Goal: Task Accomplishment & Management: Use online tool/utility

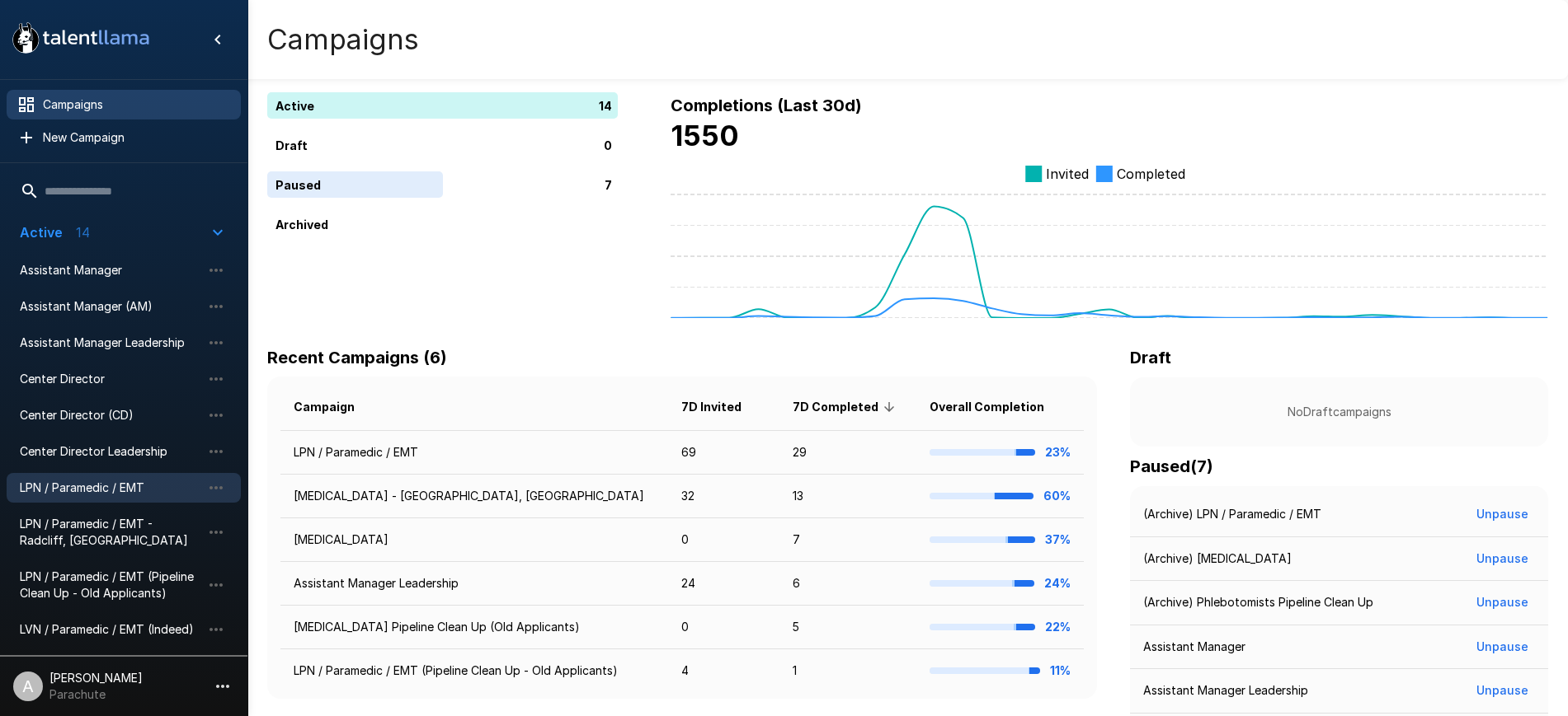
click at [133, 481] on span "LPN / Paramedic / EMT" at bounding box center [111, 488] width 181 height 17
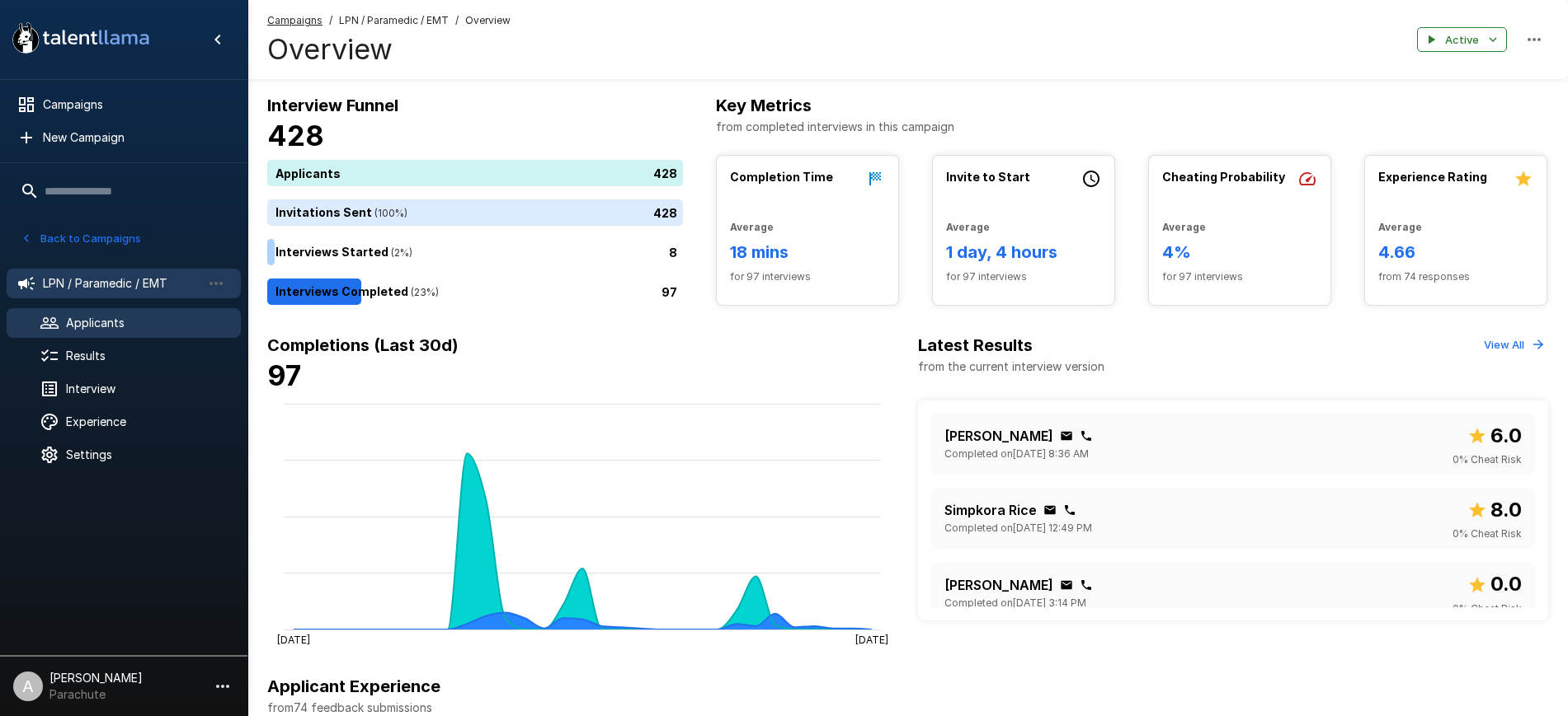
click at [134, 323] on span "Applicants" at bounding box center [147, 323] width 161 height 17
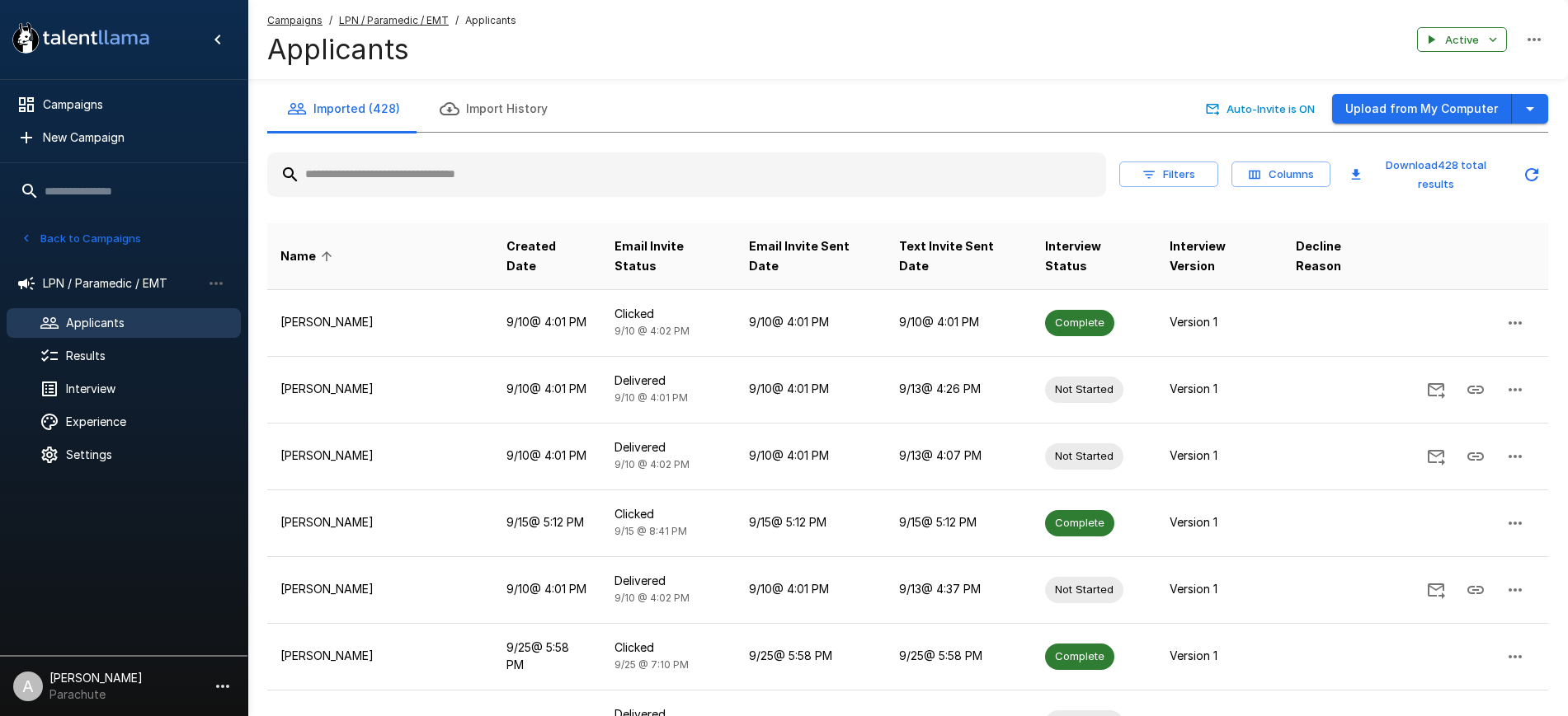
click at [496, 184] on input "text" at bounding box center [686, 174] width 839 height 30
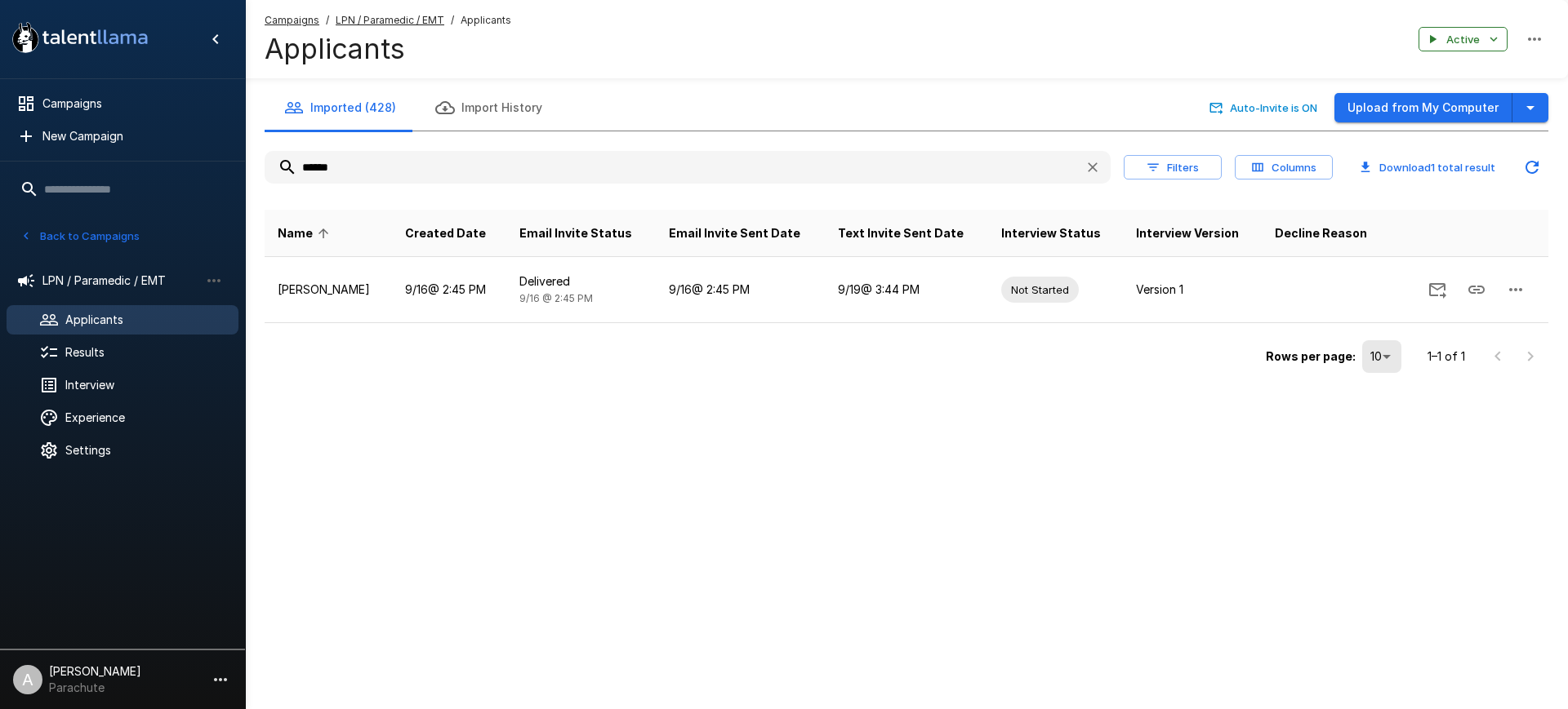
type input "******"
